Goal: Transaction & Acquisition: Book appointment/travel/reservation

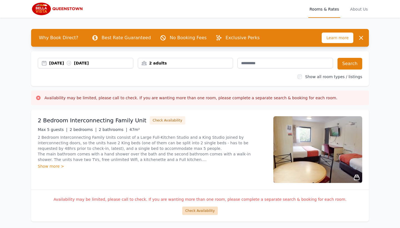
click at [201, 214] on button "Check Availability" at bounding box center [200, 210] width 36 height 8
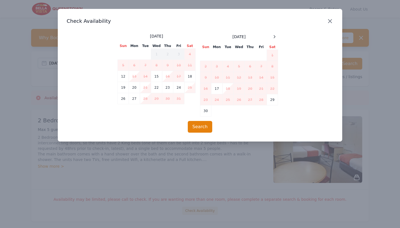
click at [332, 20] on icon "button" at bounding box center [330, 21] width 7 height 7
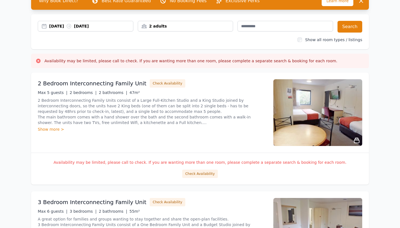
scroll to position [91, 0]
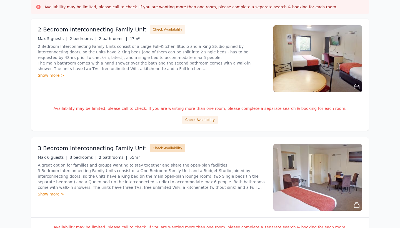
click at [165, 149] on button "Check Availability" at bounding box center [168, 148] width 36 height 8
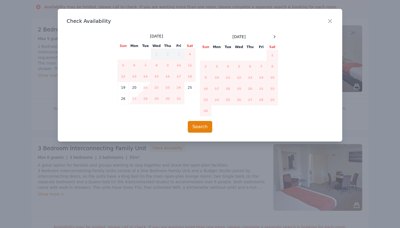
click at [336, 19] on div "Close" at bounding box center [335, 17] width 16 height 17
click at [332, 19] on icon "button" at bounding box center [330, 21] width 7 height 7
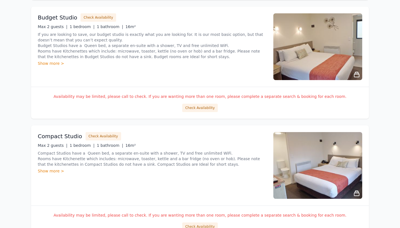
scroll to position [415, 0]
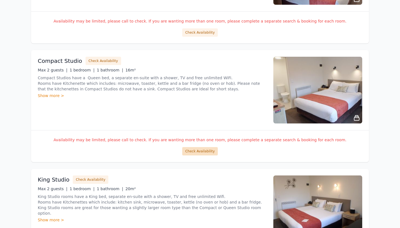
click at [195, 149] on button "Check Availability" at bounding box center [200, 151] width 36 height 8
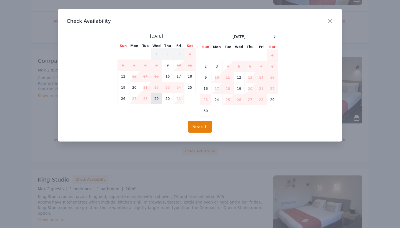
click at [159, 99] on td "29" at bounding box center [156, 98] width 11 height 11
click at [165, 99] on td "30" at bounding box center [167, 98] width 11 height 11
click at [208, 128] on button "Search" at bounding box center [200, 127] width 25 height 12
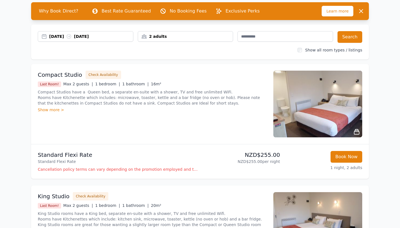
click at [105, 35] on div "[DATE] [DATE]" at bounding box center [91, 37] width 84 height 6
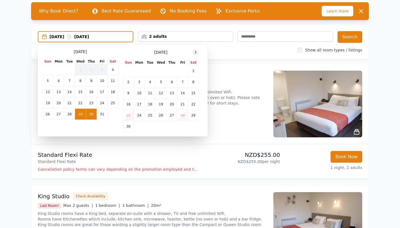
click at [196, 52] on icon at bounding box center [195, 52] width 4 height 4
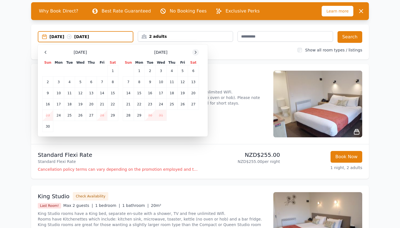
click at [196, 52] on icon at bounding box center [195, 52] width 4 height 4
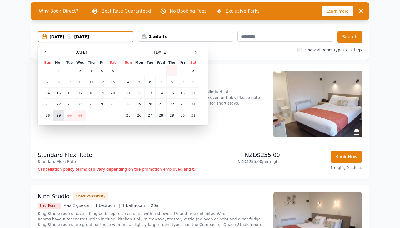
click at [59, 116] on td "29" at bounding box center [58, 115] width 11 height 11
click at [183, 71] on td "2" at bounding box center [182, 70] width 11 height 11
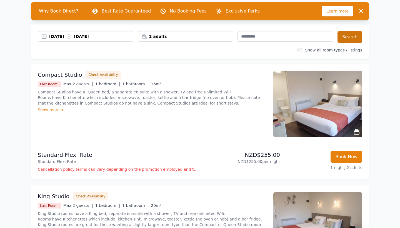
click at [357, 37] on button "Search" at bounding box center [349, 37] width 25 height 12
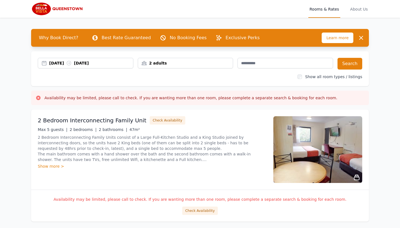
click at [66, 65] on div "[DATE] [DATE]" at bounding box center [91, 63] width 84 height 6
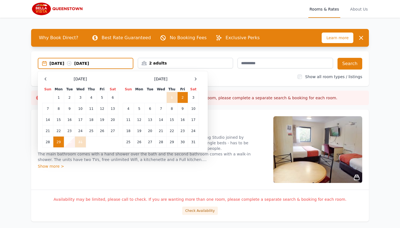
click at [56, 142] on td "29" at bounding box center [58, 141] width 11 height 11
click at [71, 140] on td "30" at bounding box center [69, 141] width 11 height 11
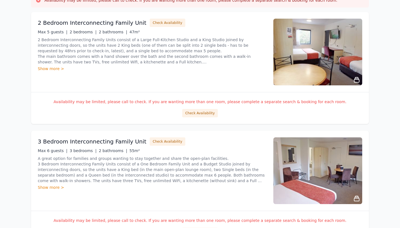
scroll to position [36, 0]
